Goal: Information Seeking & Learning: Learn about a topic

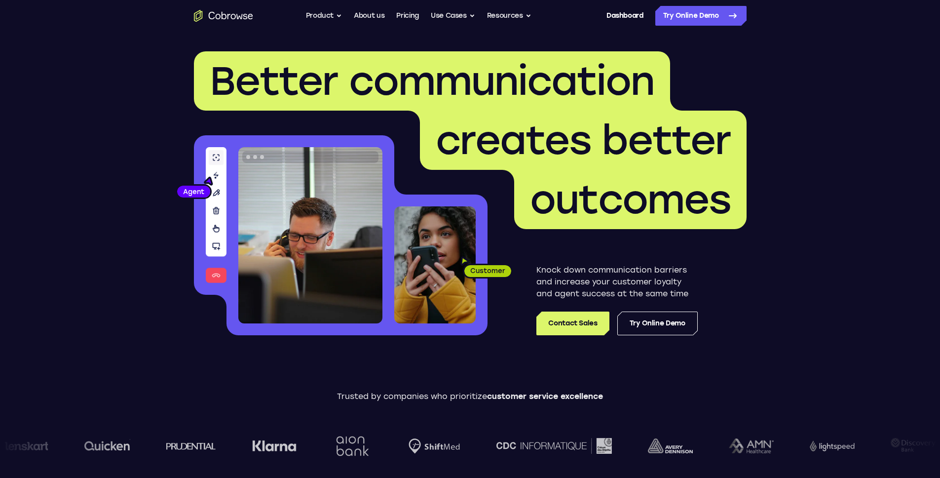
click at [400, 13] on link "Pricing" at bounding box center [407, 16] width 23 height 20
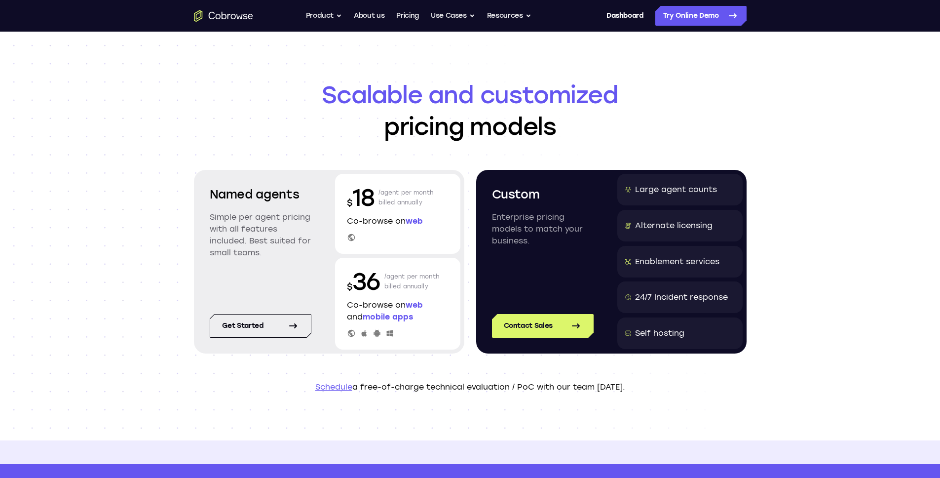
click at [127, 110] on div "Scalable and customized pricing models Named agents Simple per agent pricing wi…" at bounding box center [470, 236] width 940 height 409
click at [809, 273] on div "Scalable and customized pricing models Named agents Simple per agent pricing wi…" at bounding box center [470, 236] width 940 height 409
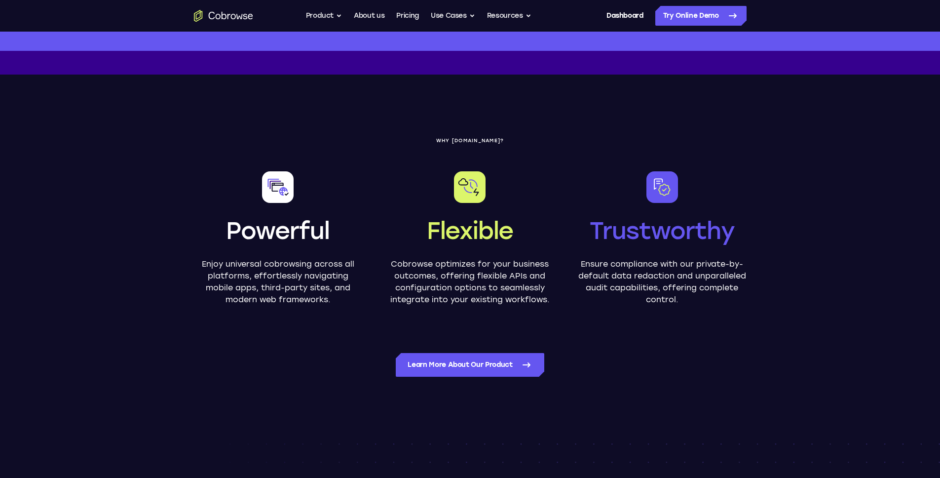
scroll to position [437, 0]
